Goal: Submit feedback/report problem

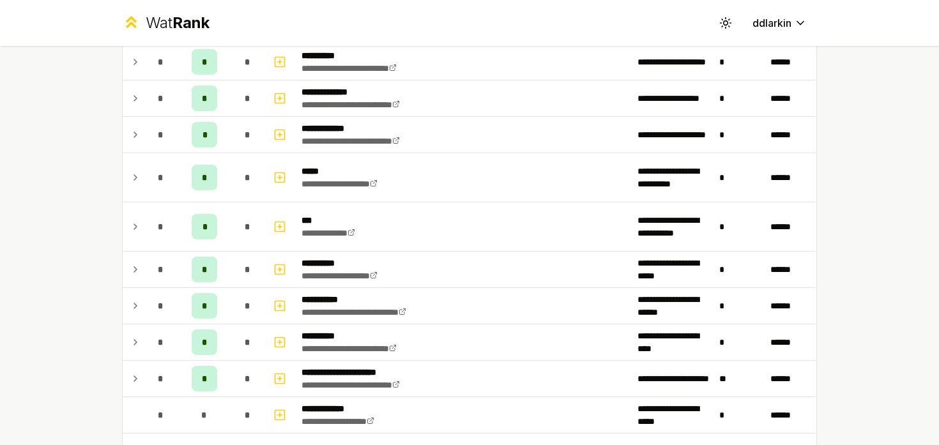
scroll to position [295, 0]
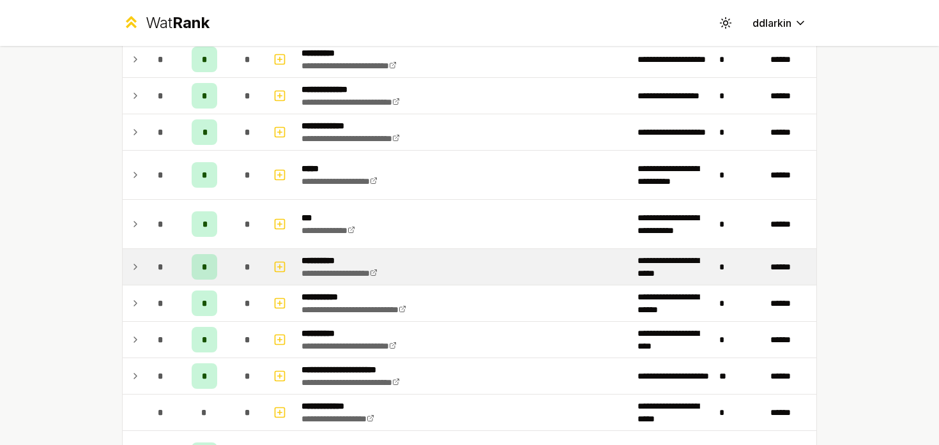
click at [139, 265] on icon at bounding box center [135, 266] width 10 height 15
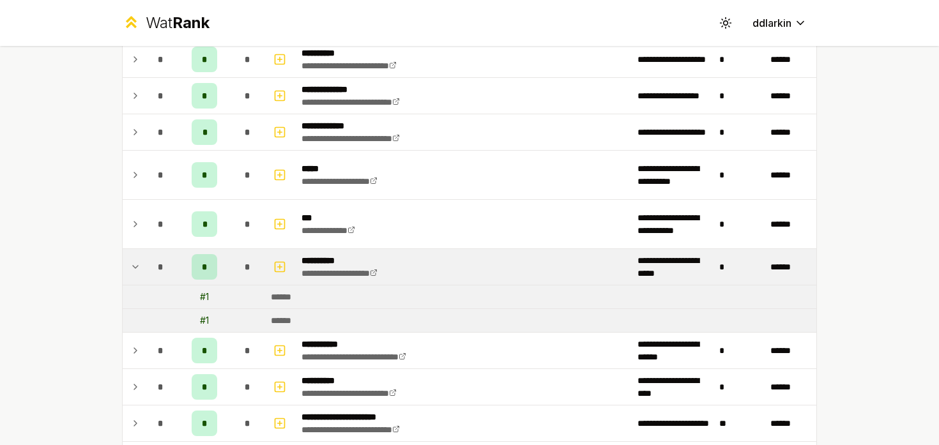
click at [139, 265] on icon at bounding box center [135, 266] width 10 height 15
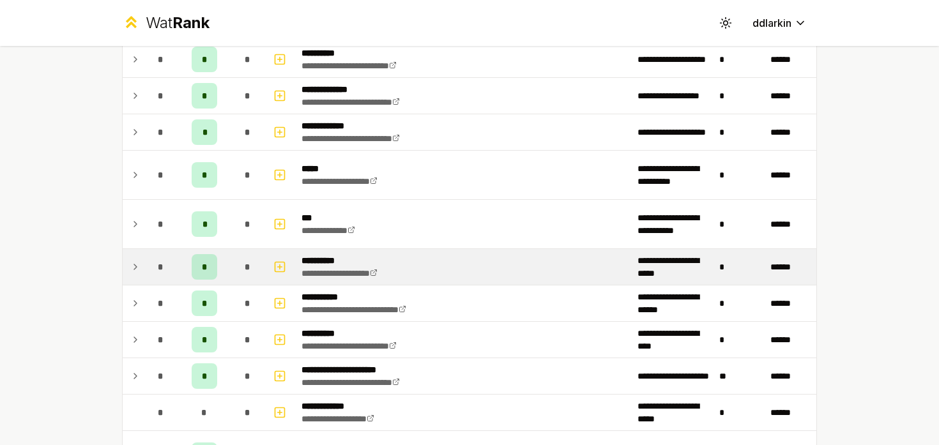
click at [139, 265] on icon at bounding box center [135, 266] width 10 height 15
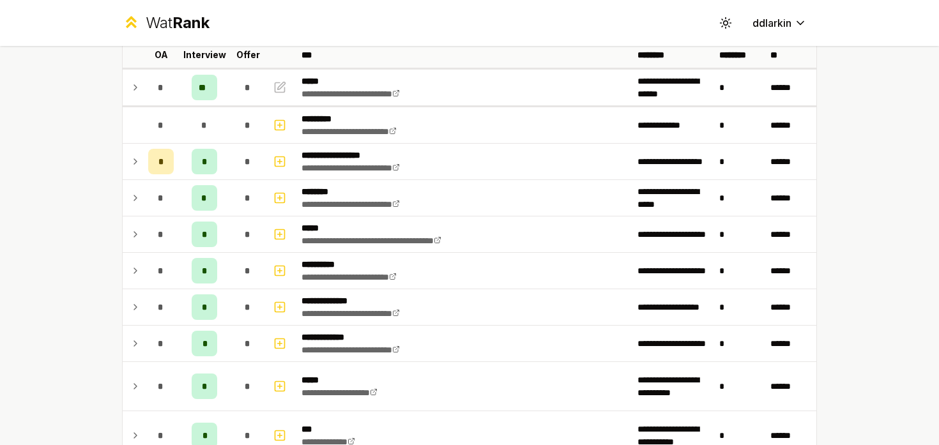
scroll to position [83, 0]
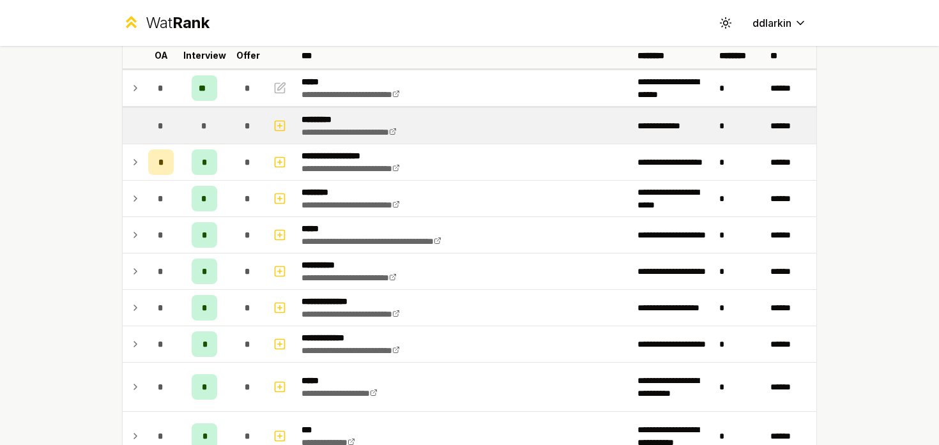
click at [139, 107] on tr "**********" at bounding box center [470, 126] width 694 height 38
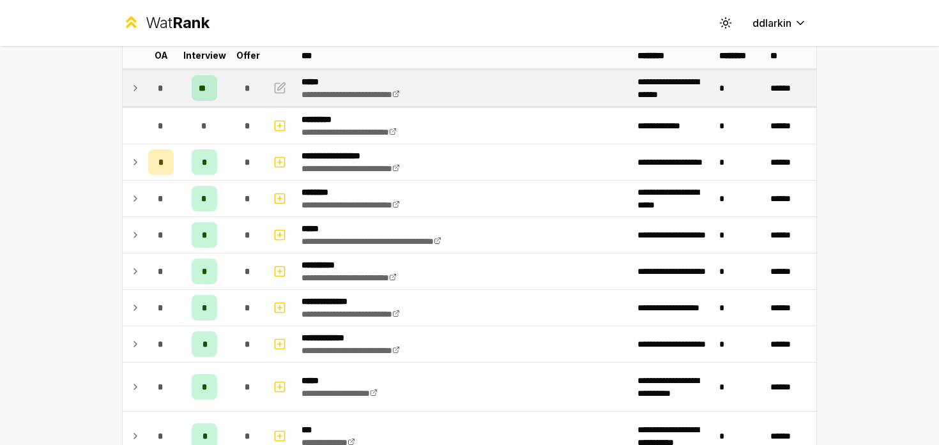
click at [139, 86] on icon at bounding box center [135, 87] width 10 height 15
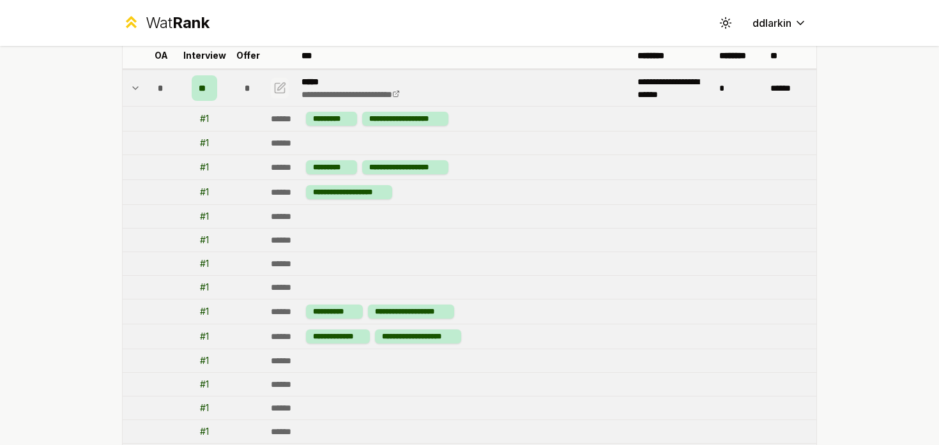
click at [277, 90] on icon "button" at bounding box center [279, 87] width 13 height 15
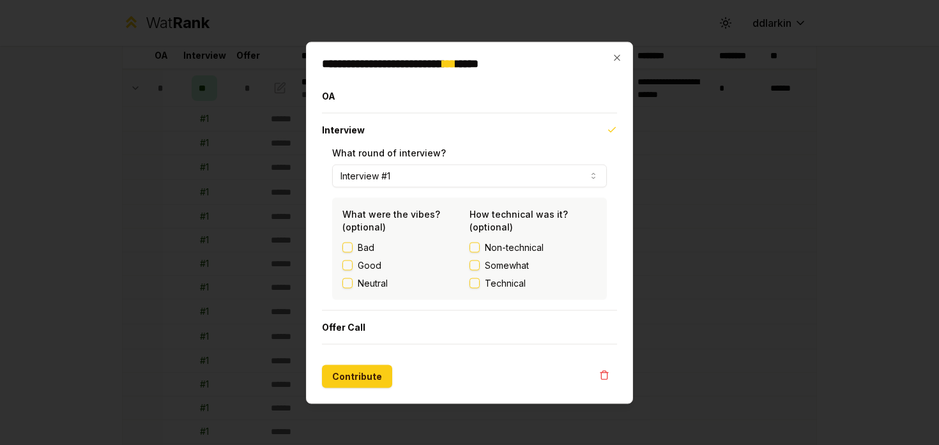
click at [351, 242] on button "Bad" at bounding box center [347, 247] width 10 height 10
click at [474, 274] on div "Non-technical Somewhat Technical" at bounding box center [533, 265] width 127 height 49
click at [474, 277] on label "Technical" at bounding box center [533, 283] width 127 height 13
click at [474, 278] on button "Technical" at bounding box center [475, 283] width 10 height 10
click at [369, 369] on button "Contribute" at bounding box center [357, 376] width 70 height 23
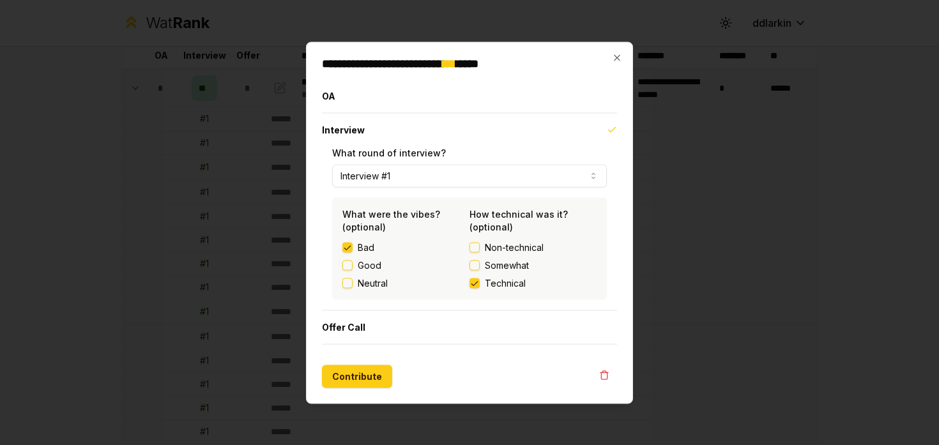
scroll to position [0, 0]
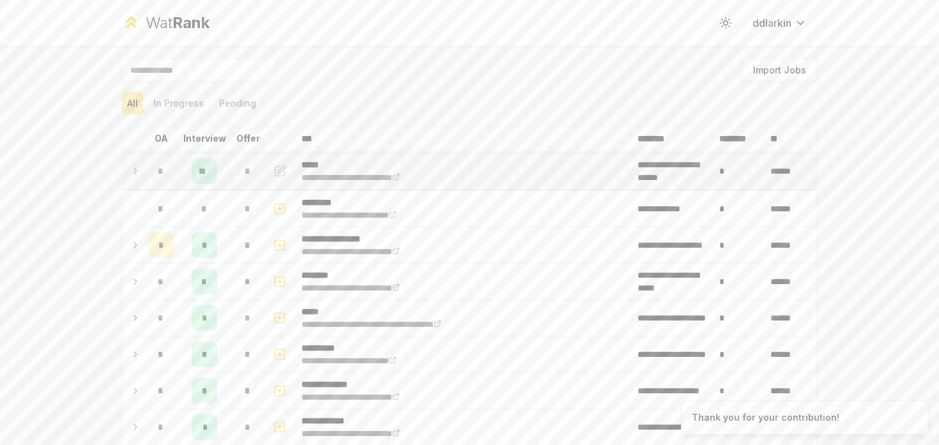
click at [149, 171] on div "*" at bounding box center [161, 171] width 26 height 26
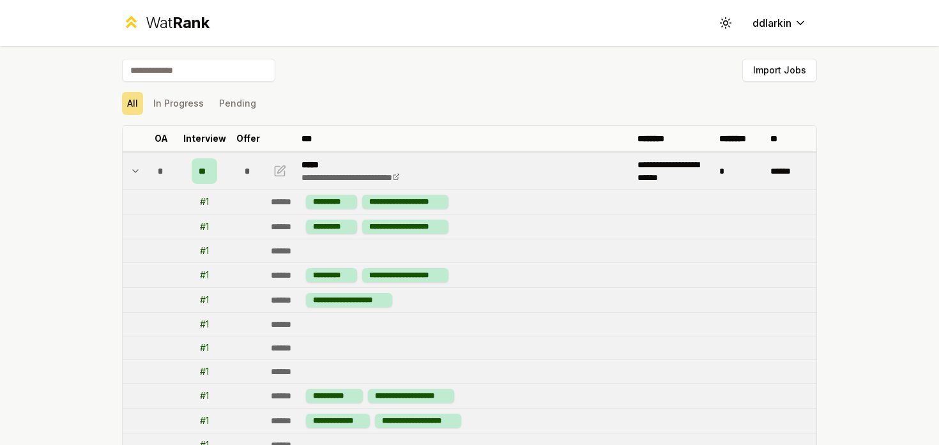
click at [133, 170] on icon at bounding box center [135, 171] width 5 height 3
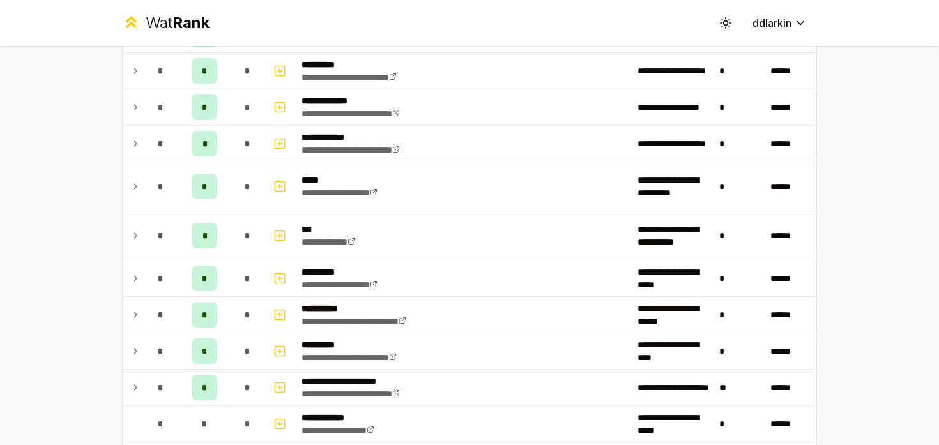
scroll to position [270, 0]
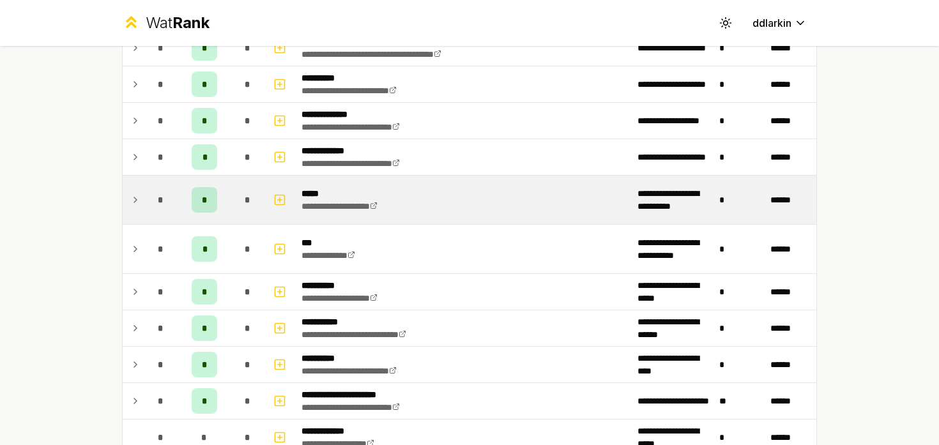
click at [137, 207] on icon at bounding box center [135, 199] width 10 height 15
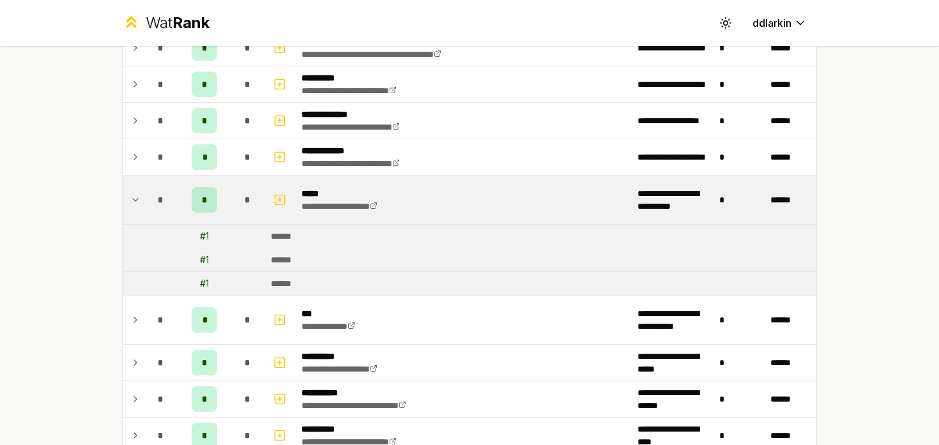
click at [135, 201] on icon at bounding box center [135, 200] width 5 height 3
